Goal: Navigation & Orientation: Find specific page/section

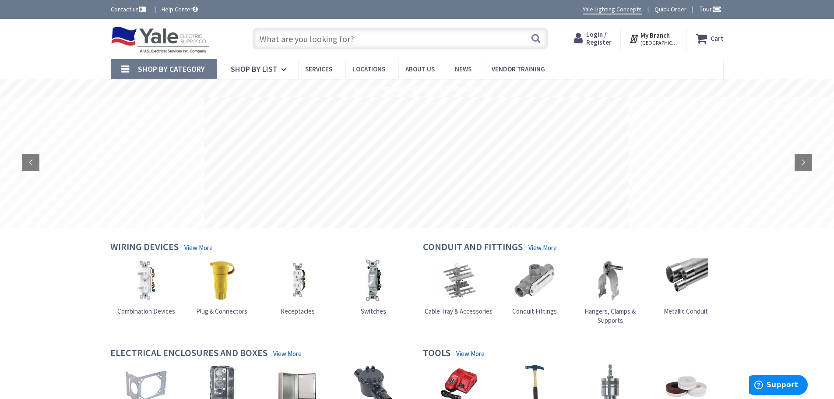
click at [654, 43] on span "[GEOGRAPHIC_DATA], [GEOGRAPHIC_DATA]" at bounding box center [658, 42] width 37 height 7
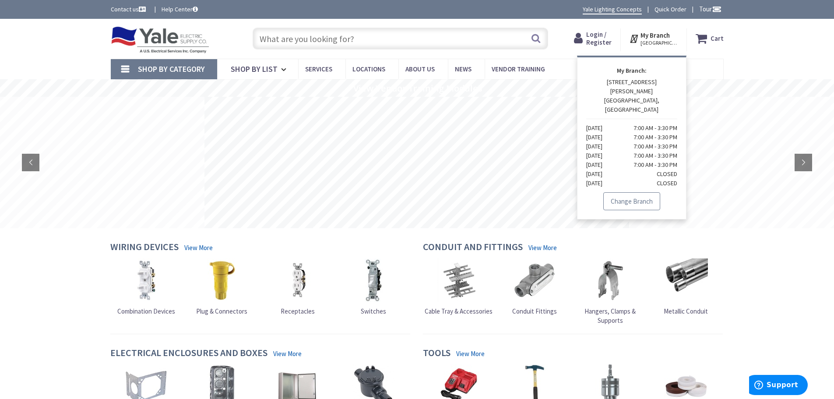
click at [641, 192] on link "Change Branch" at bounding box center [631, 201] width 57 height 18
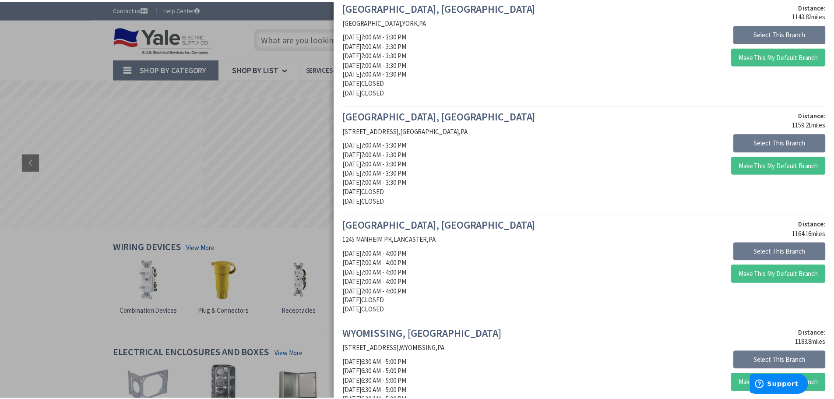
scroll to position [394, 0]
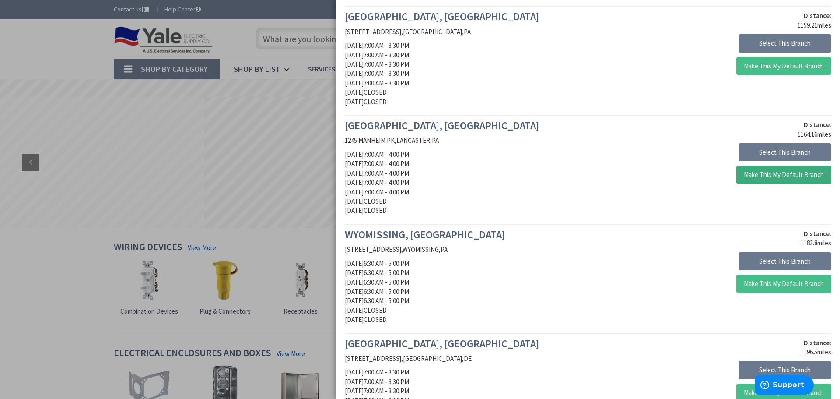
click at [780, 172] on button "Make This My Default Branch" at bounding box center [784, 174] width 95 height 18
